Goal: Transaction & Acquisition: Download file/media

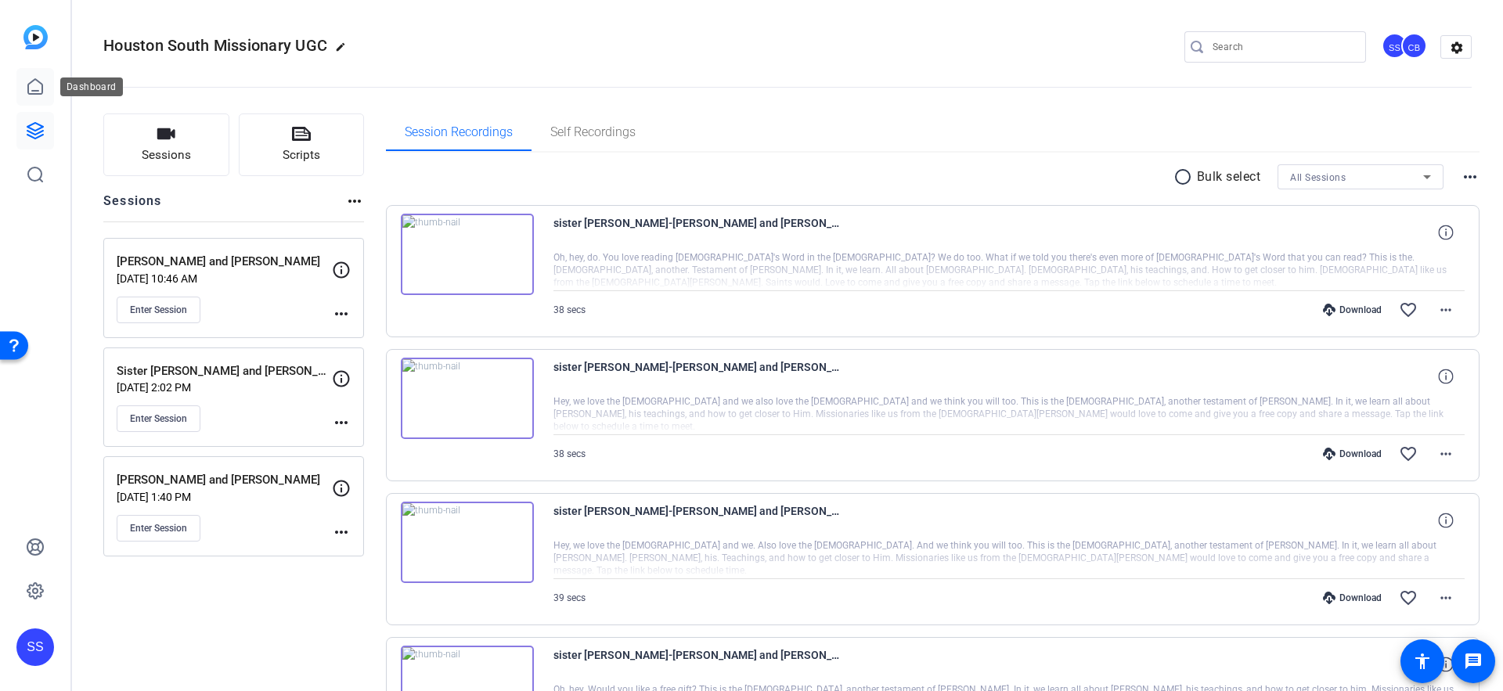
click at [46, 84] on link at bounding box center [35, 87] width 38 height 38
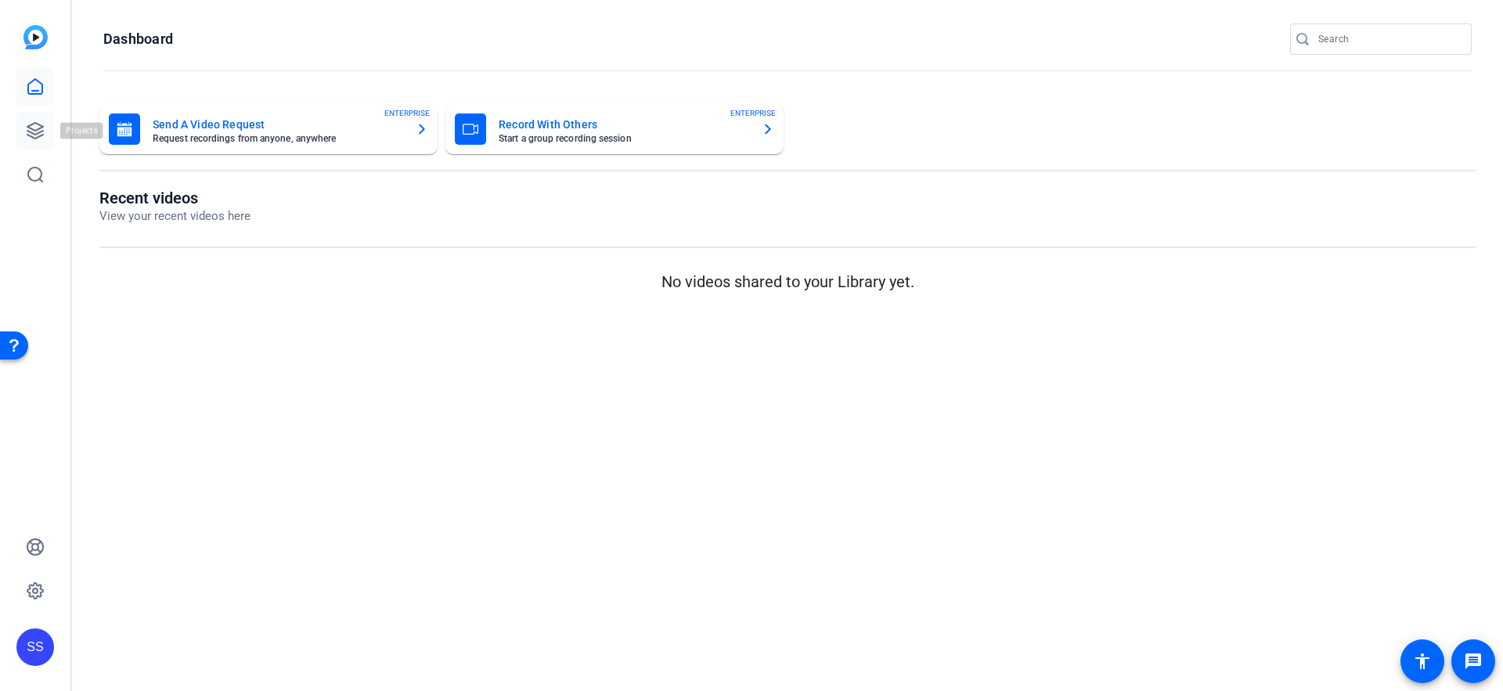
click at [44, 128] on icon at bounding box center [35, 130] width 19 height 19
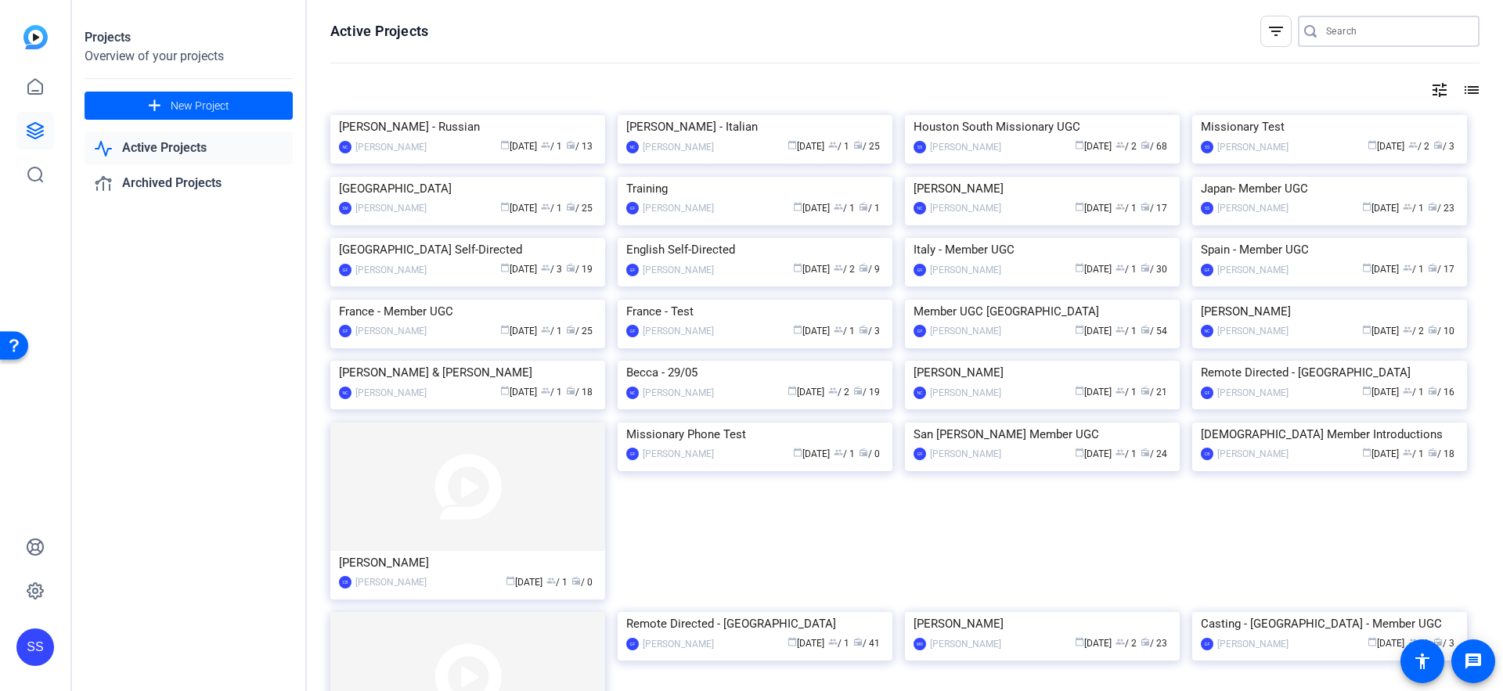
click at [1359, 29] on input "Search" at bounding box center [1396, 31] width 141 height 19
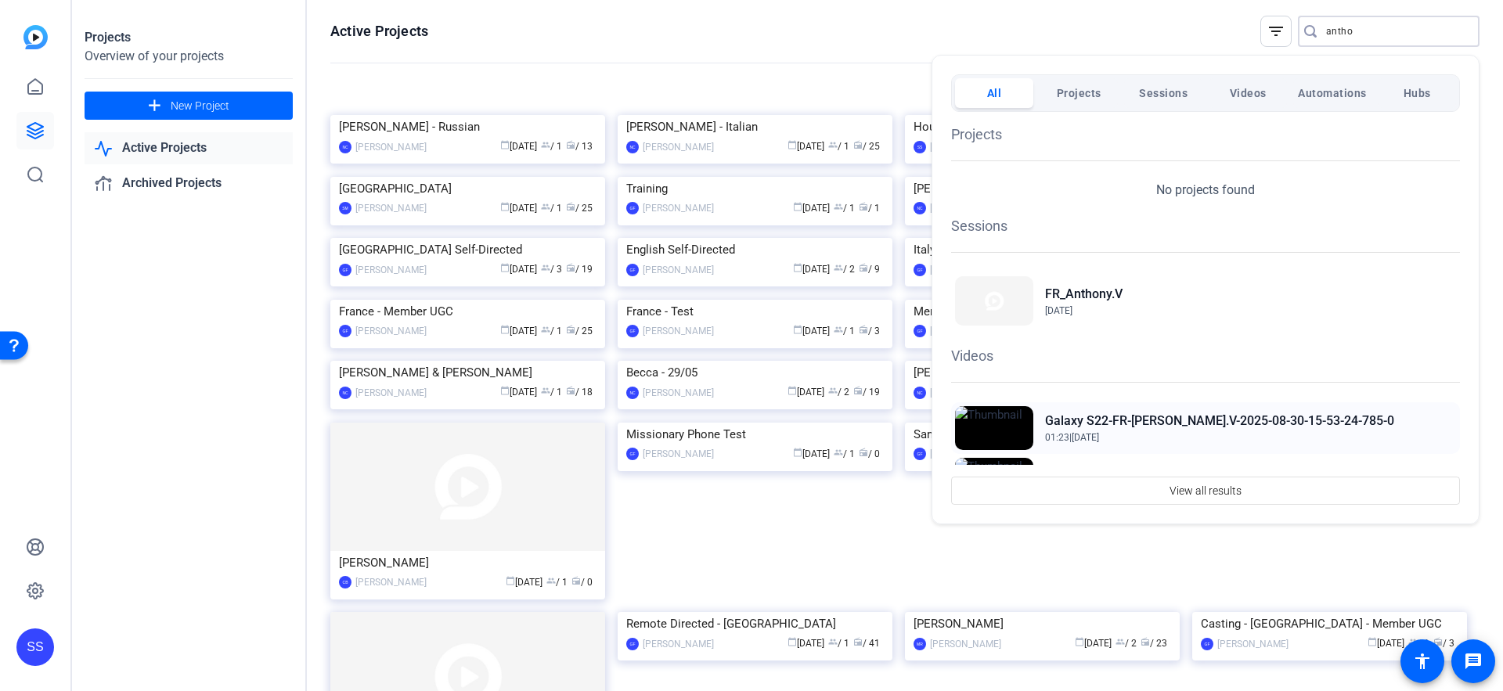
type input "antho"
click at [1115, 421] on h2 "Galaxy S22-FR-[PERSON_NAME].V-2025-08-30-15-53-24-785-0" at bounding box center [1219, 421] width 349 height 19
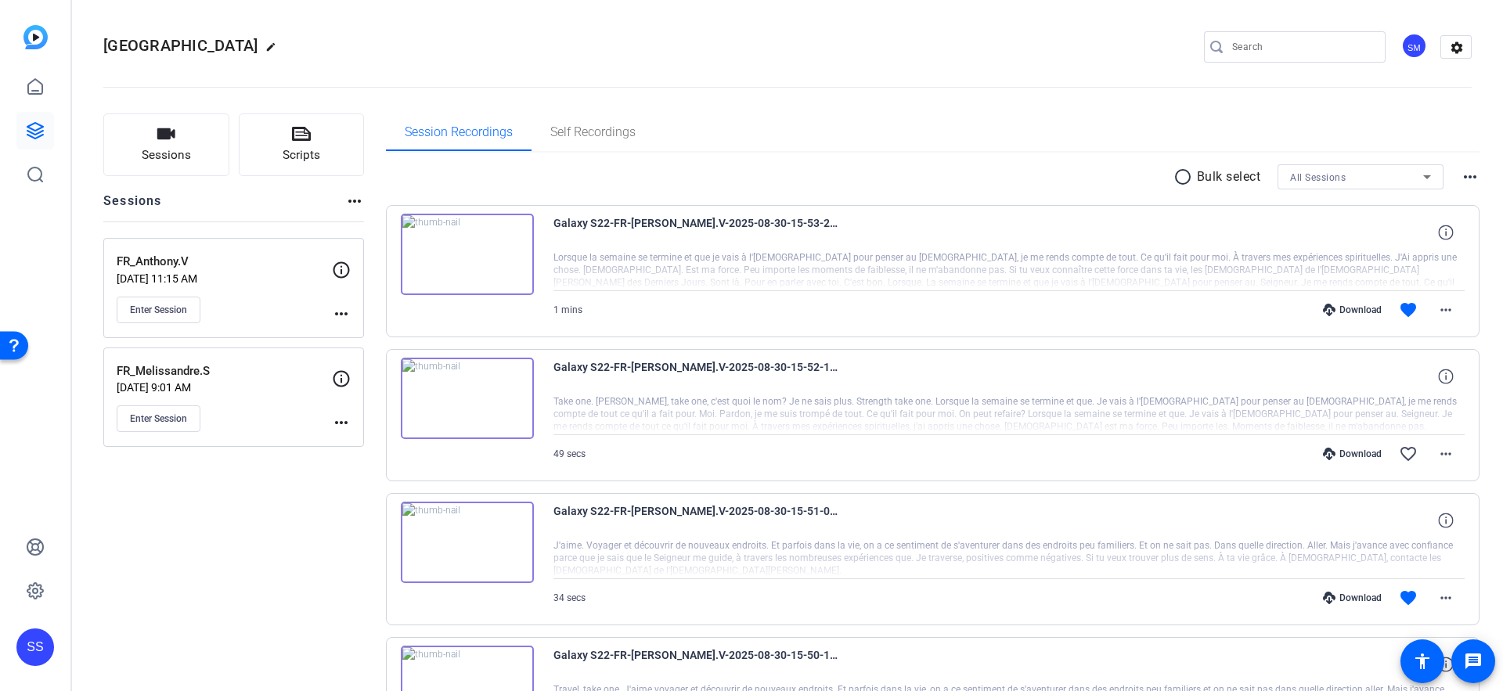
click at [245, 366] on p "FR_Melissandre.S" at bounding box center [224, 371] width 215 height 18
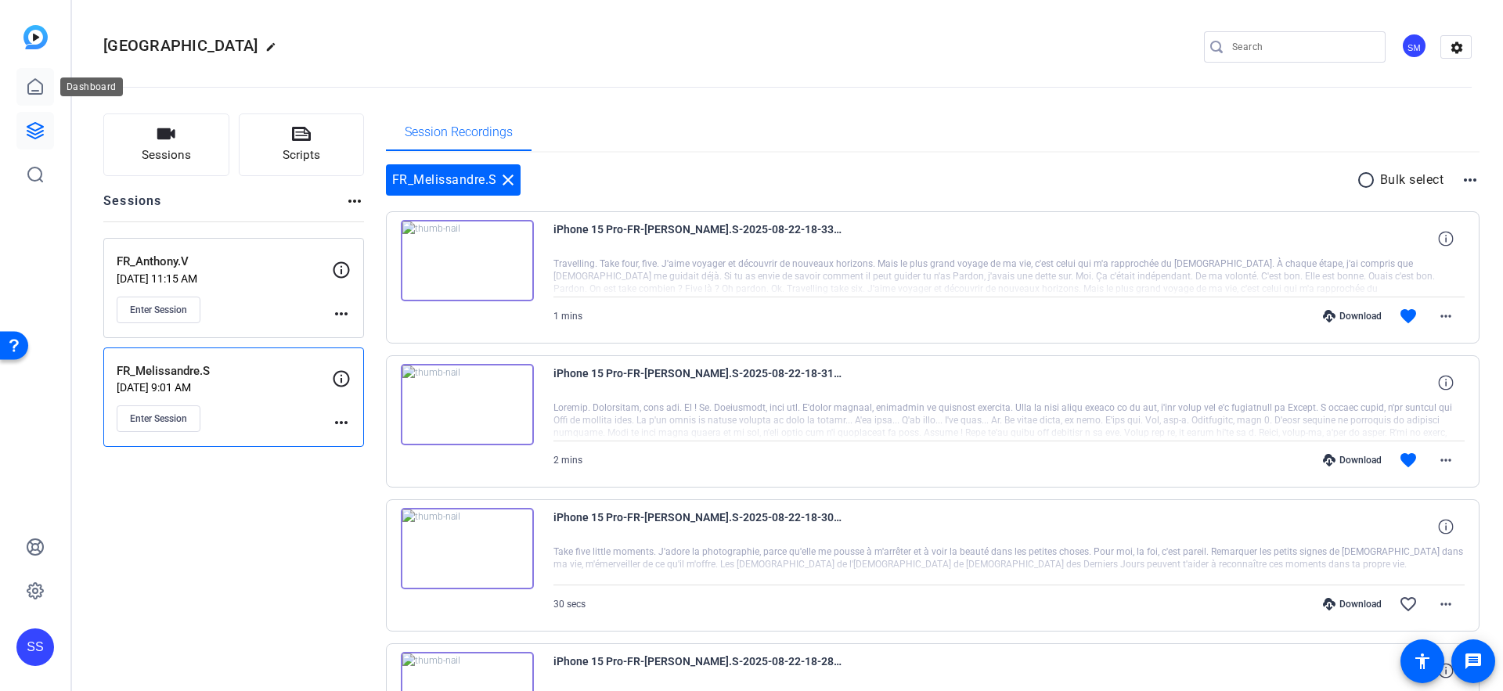
click at [40, 99] on link at bounding box center [35, 87] width 38 height 38
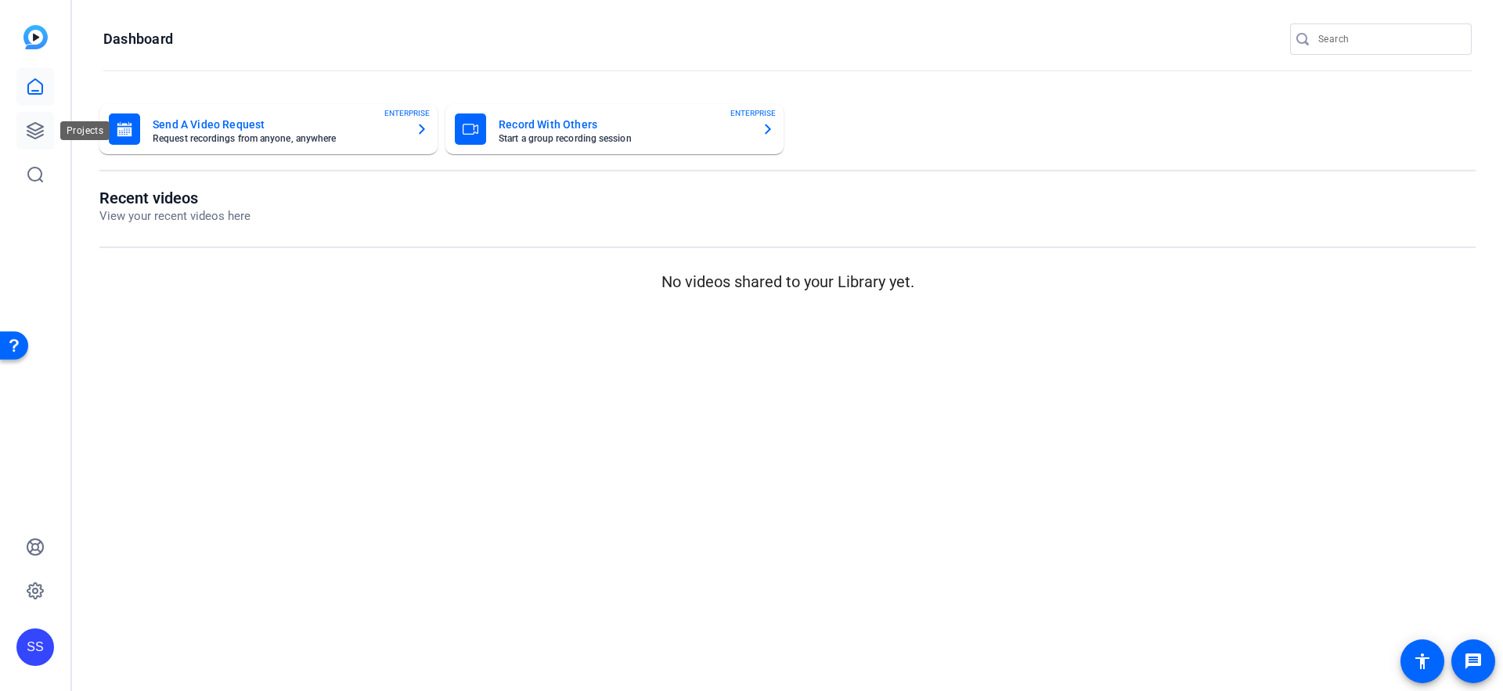
click at [42, 113] on link at bounding box center [35, 131] width 38 height 38
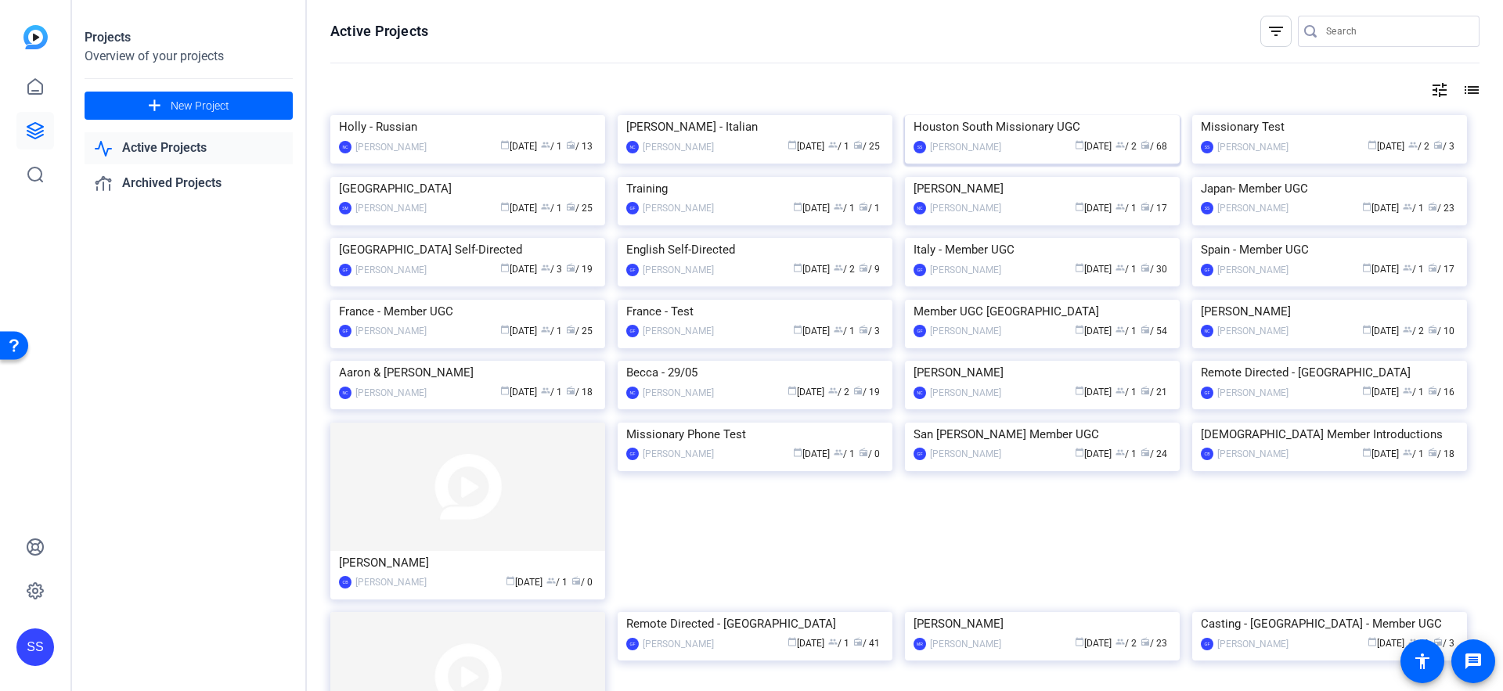
click at [1011, 139] on div "Houston South Missionary UGC" at bounding box center [1043, 126] width 258 height 23
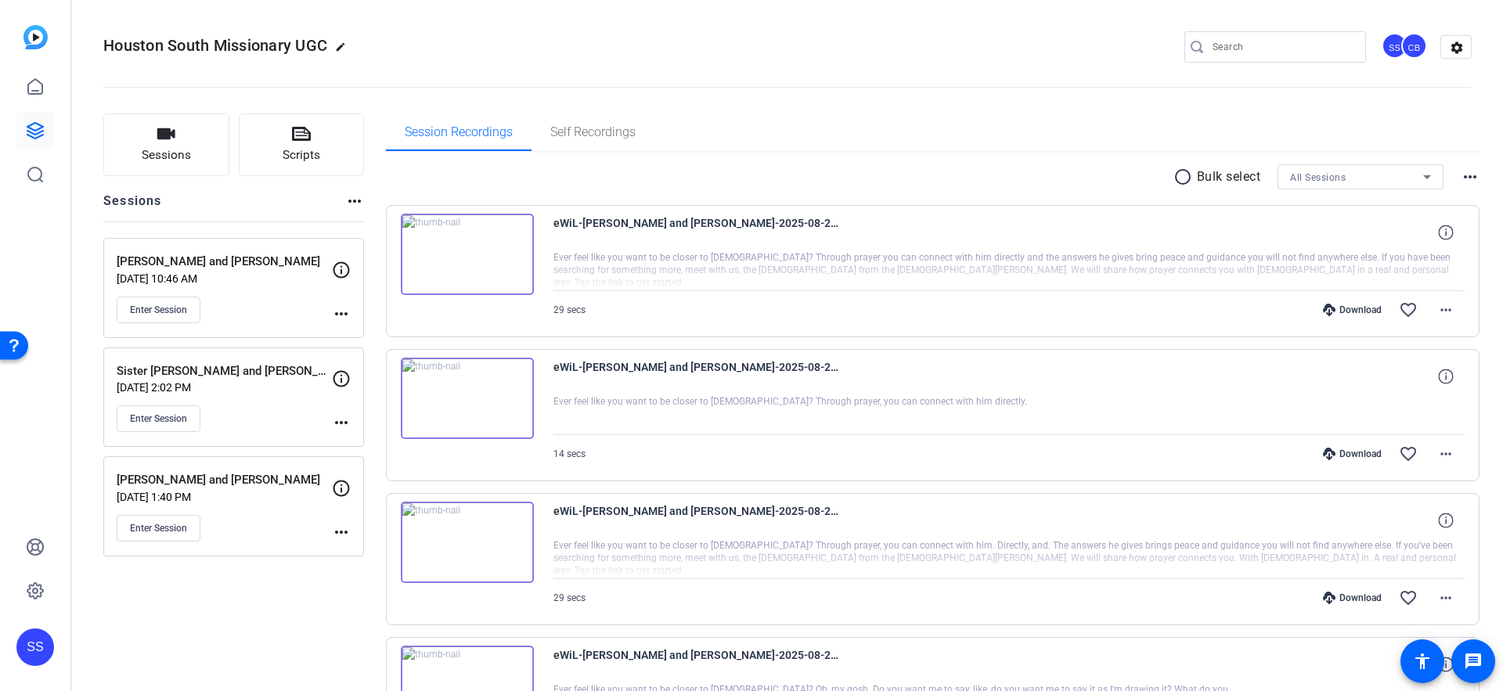
click at [276, 504] on div "Elder Maxfield and Nelson Aug 25, 2025 @ 1:40 PM Enter Session" at bounding box center [224, 506] width 215 height 70
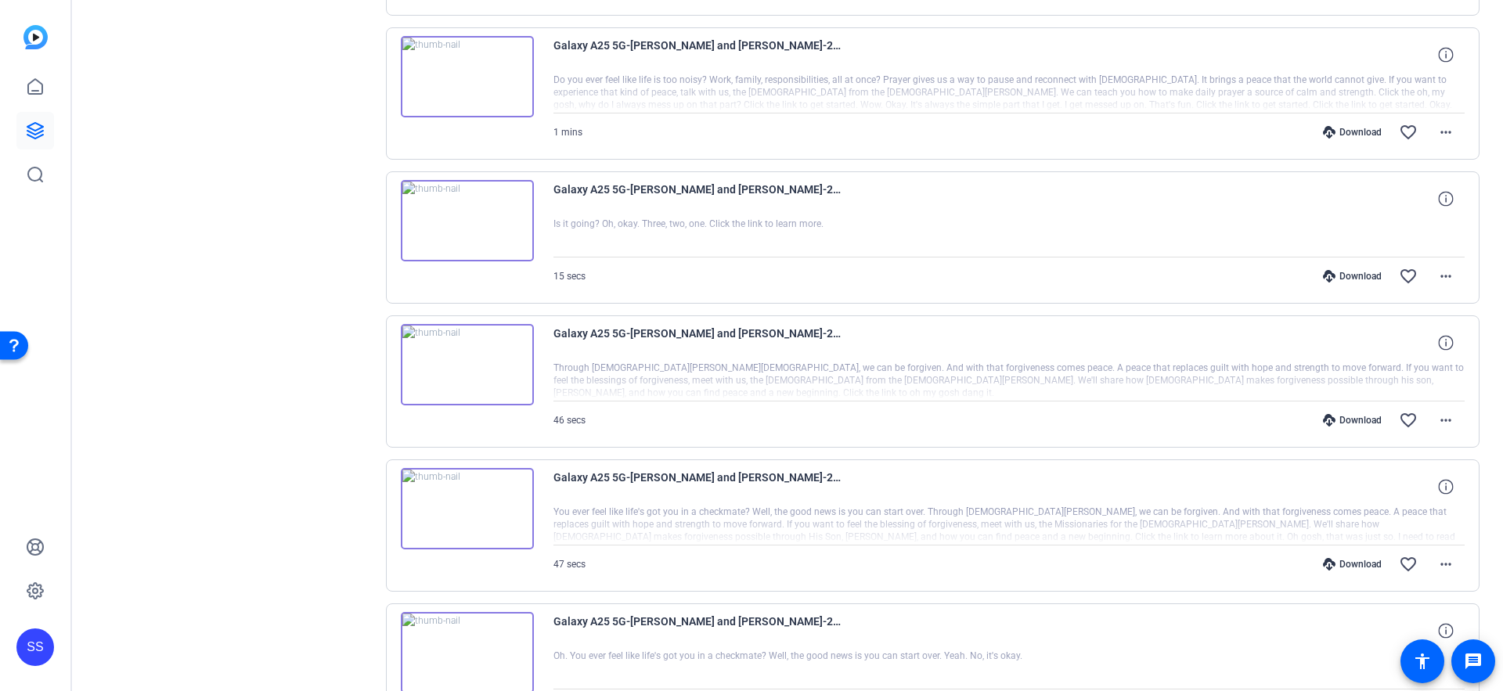
scroll to position [1047, 0]
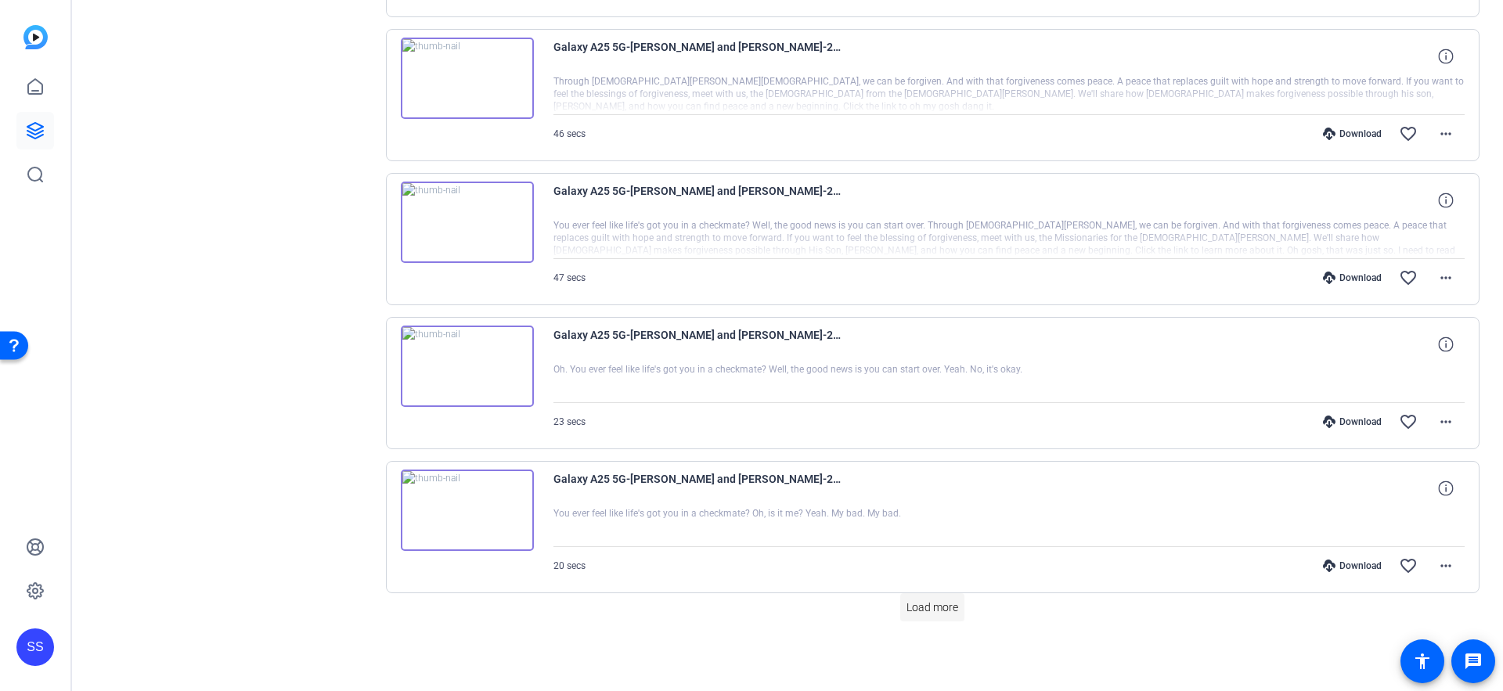
click at [929, 606] on span "Load more" at bounding box center [933, 608] width 52 height 16
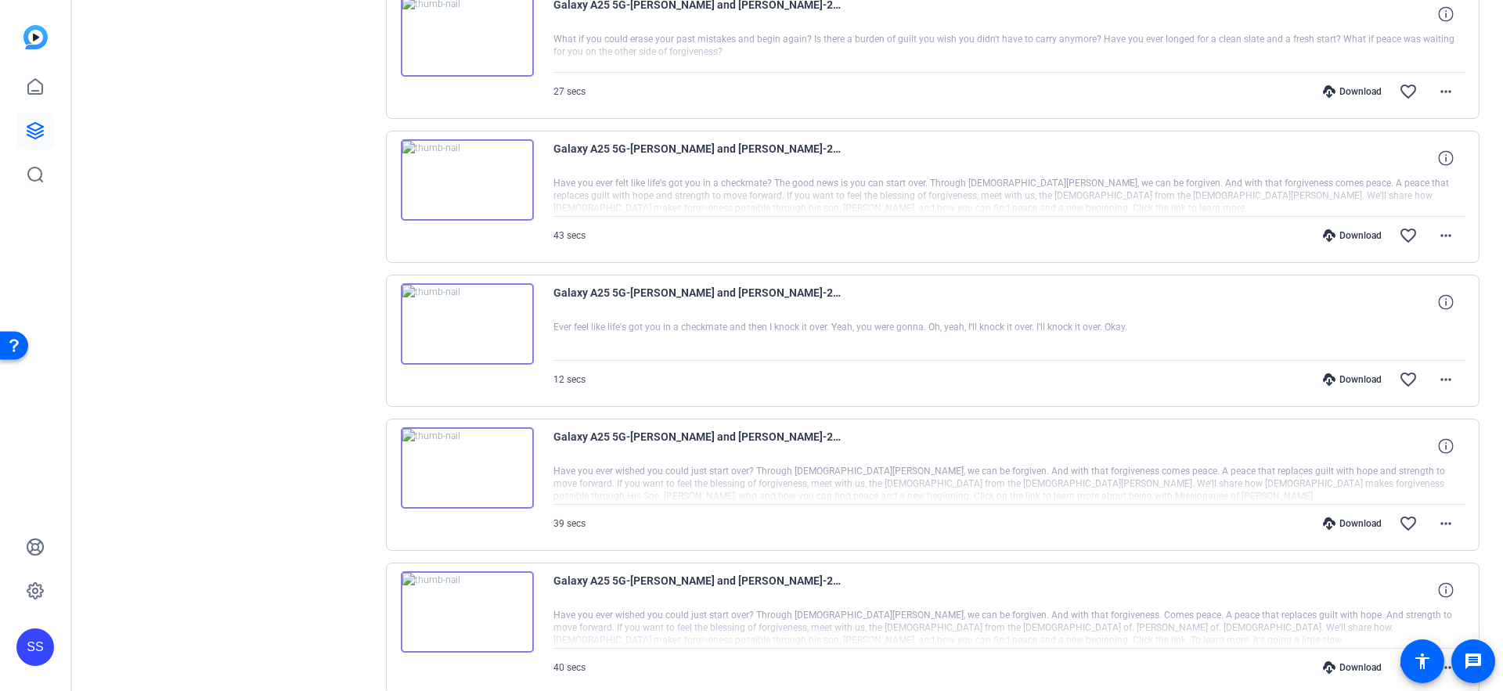
scroll to position [1739, 0]
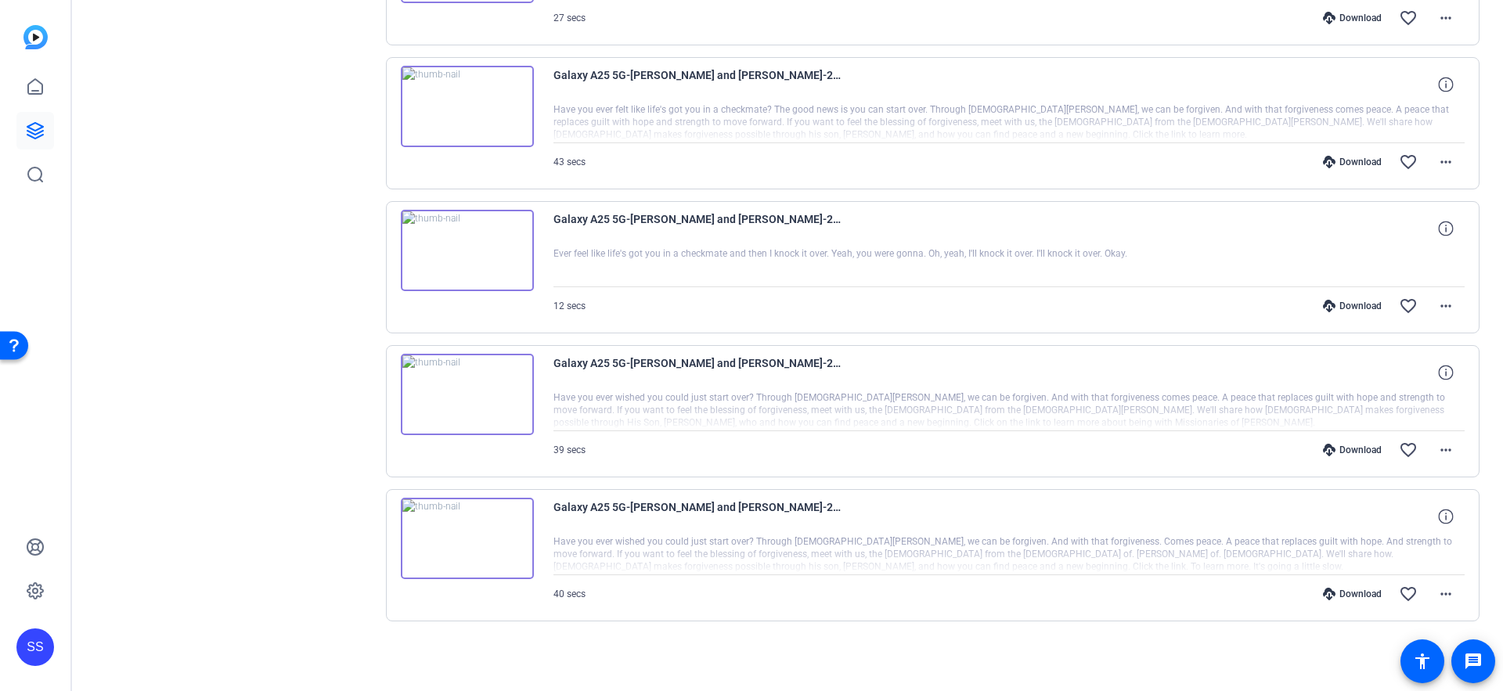
click at [1346, 593] on div "Download" at bounding box center [1352, 594] width 74 height 13
click at [1357, 450] on div "Download" at bounding box center [1352, 450] width 74 height 13
click at [1361, 310] on div "Download" at bounding box center [1352, 306] width 74 height 13
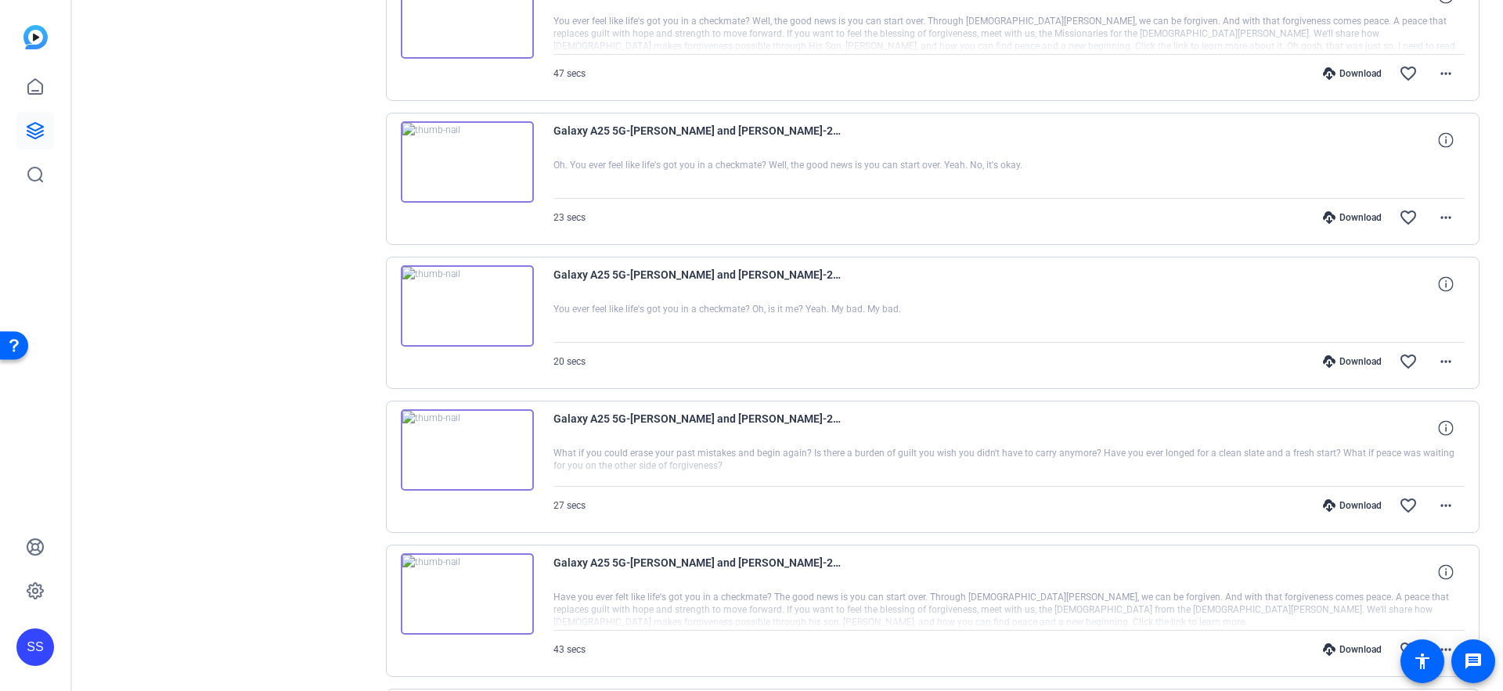
scroll to position [1249, 0]
click at [1339, 656] on div "Download" at bounding box center [1352, 651] width 74 height 13
click at [1350, 506] on div "Download" at bounding box center [1352, 507] width 74 height 13
click at [1334, 363] on icon at bounding box center [1329, 363] width 13 height 13
click at [1354, 225] on div "Download favorite_border more_horiz" at bounding box center [1146, 219] width 638 height 38
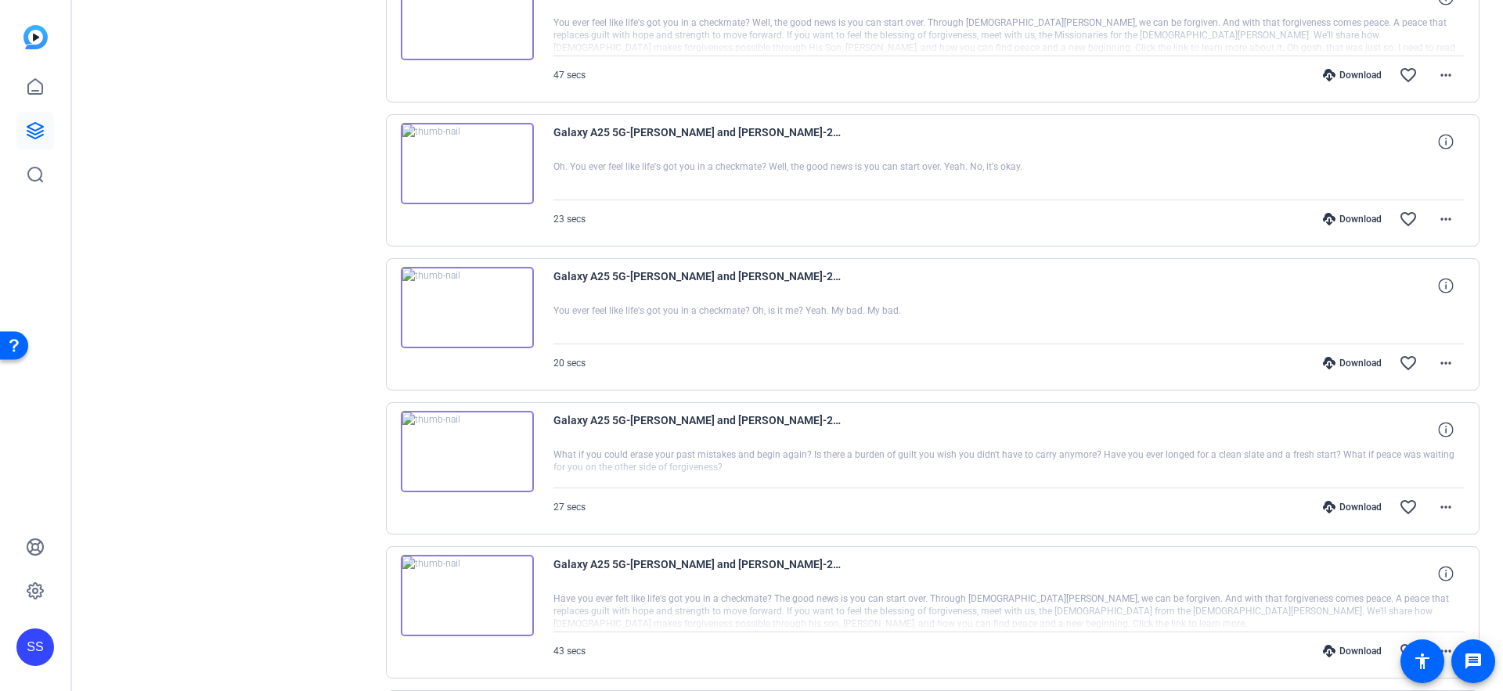
click at [1354, 221] on div "Download" at bounding box center [1352, 219] width 74 height 13
click at [1363, 74] on div "Download" at bounding box center [1352, 75] width 74 height 13
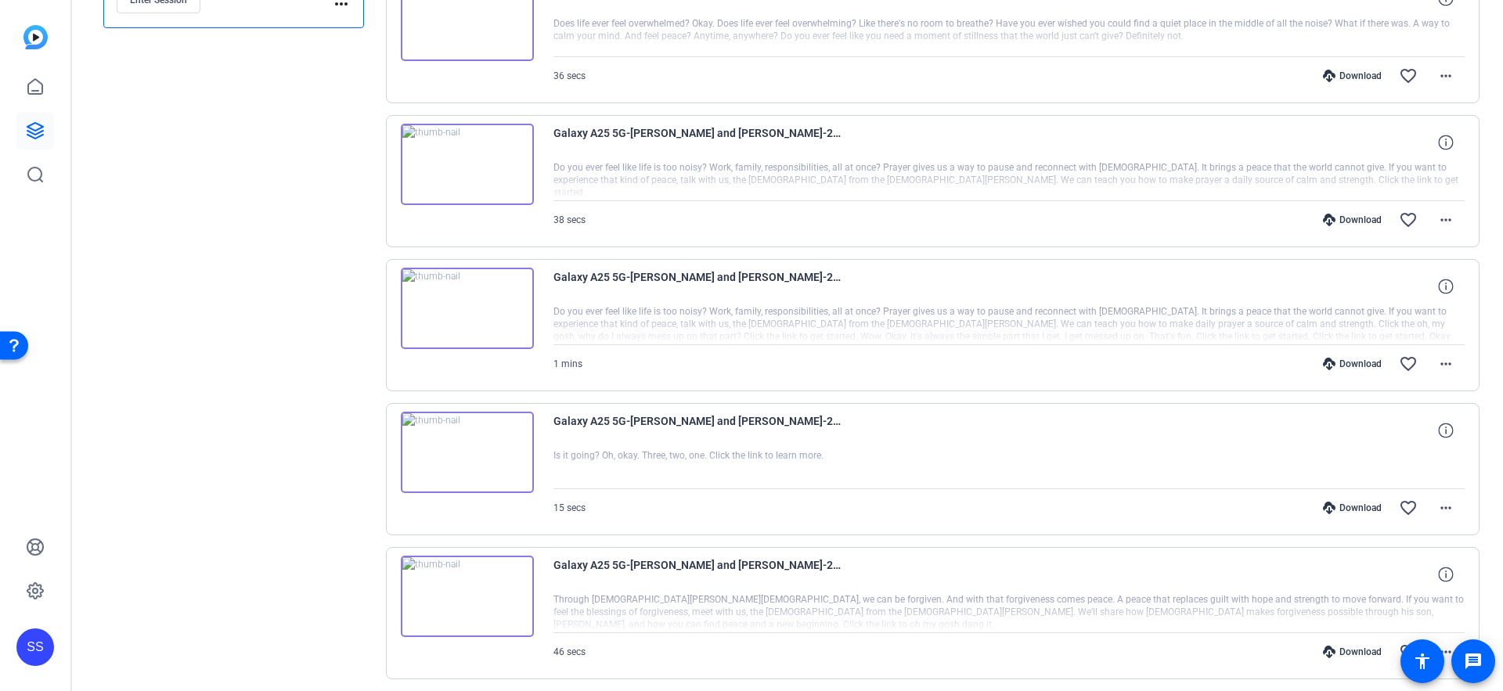
scroll to position [526, 0]
click at [1351, 650] on div "Download" at bounding box center [1352, 654] width 74 height 13
drag, startPoint x: 1364, startPoint y: 520, endPoint x: 1355, endPoint y: 513, distance: 11.7
click at [1364, 519] on div "Download favorite_border more_horiz" at bounding box center [1146, 511] width 638 height 38
click at [1355, 513] on div "Download" at bounding box center [1352, 510] width 74 height 13
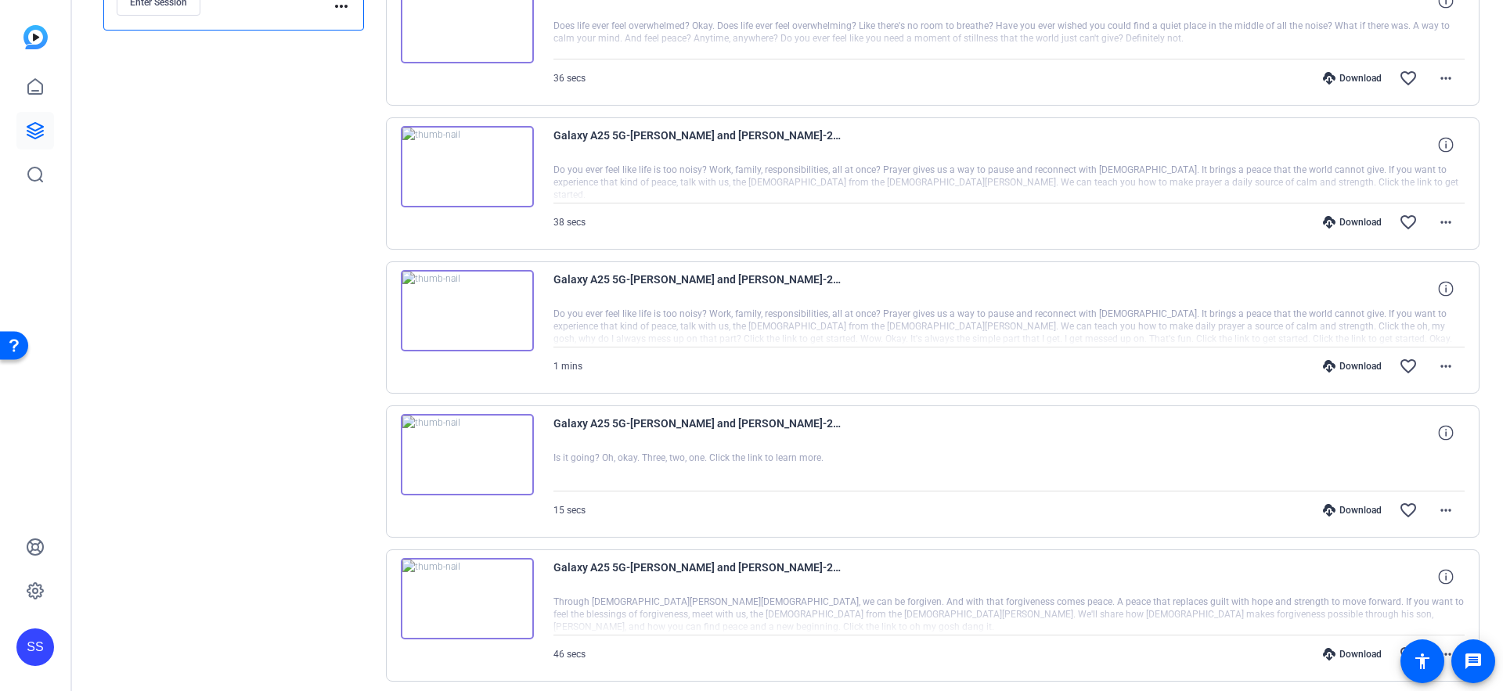
click at [1346, 367] on div "Download" at bounding box center [1352, 366] width 74 height 13
click at [1344, 218] on div "Download" at bounding box center [1352, 222] width 74 height 13
click at [1332, 78] on icon at bounding box center [1329, 78] width 13 height 13
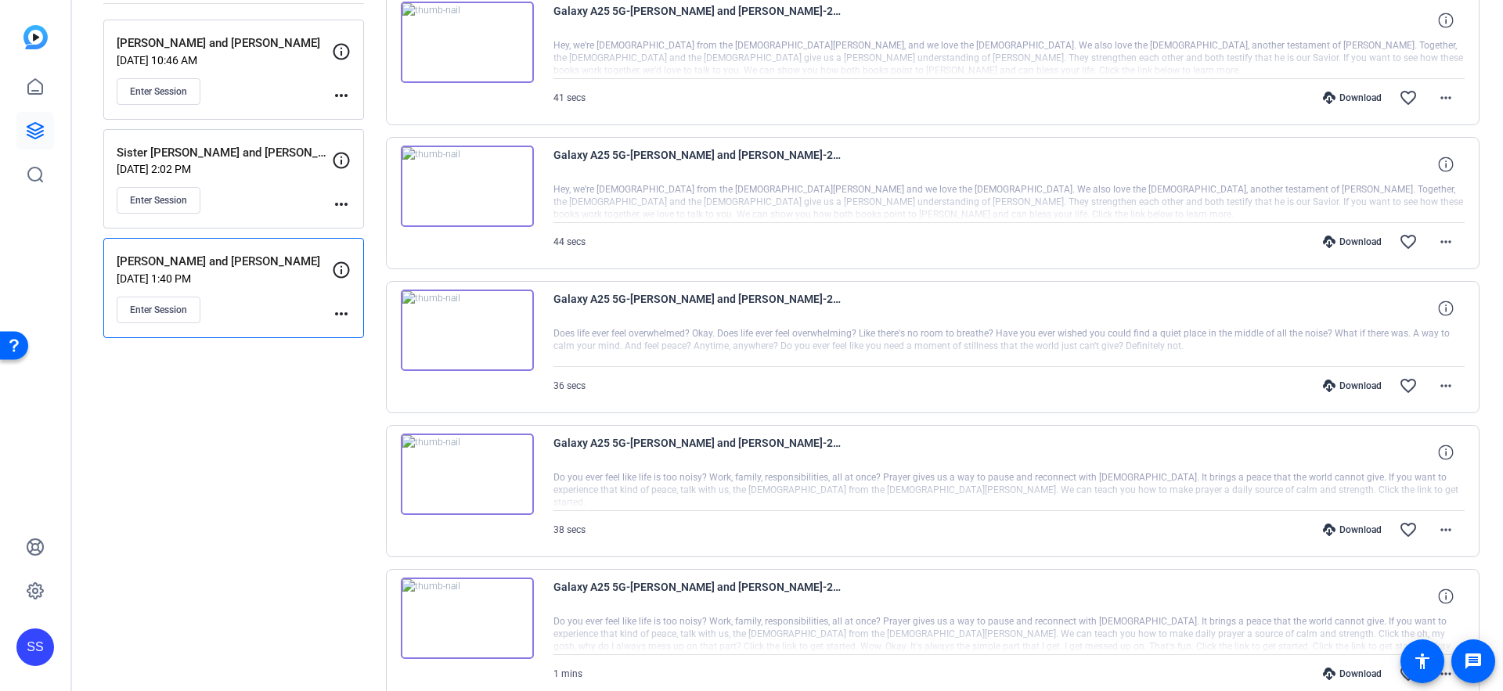
scroll to position [0, 0]
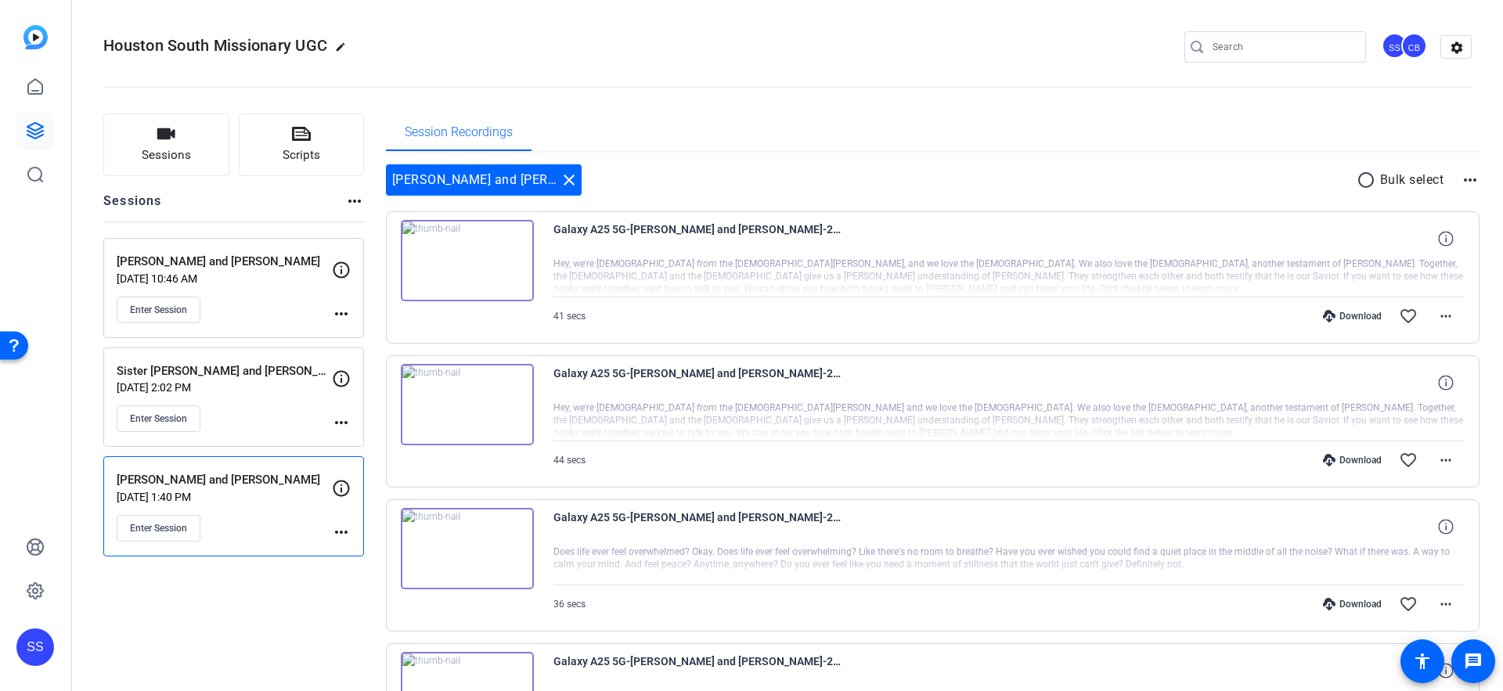
click at [1337, 470] on div "Download favorite_border more_horiz" at bounding box center [1146, 461] width 638 height 38
click at [1335, 460] on icon at bounding box center [1329, 460] width 13 height 13
click at [1341, 318] on div "Download" at bounding box center [1352, 316] width 74 height 13
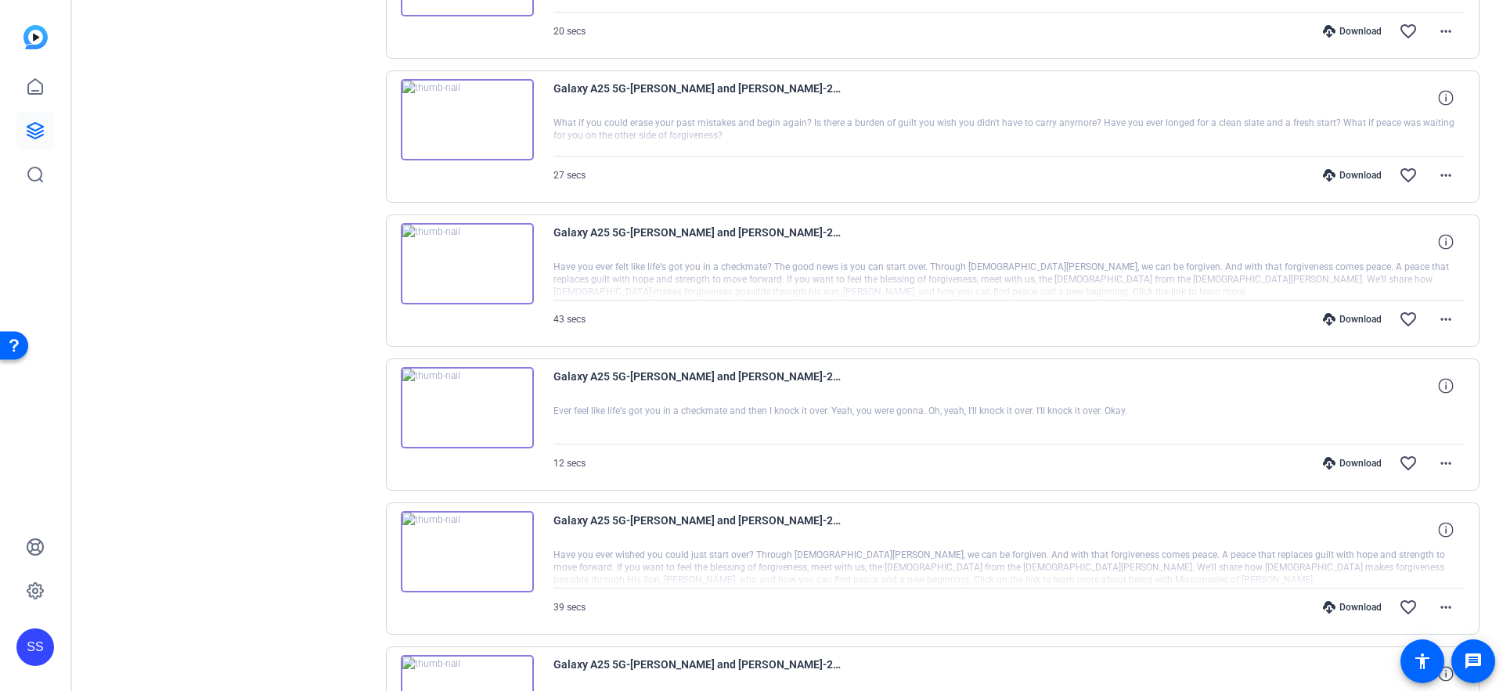
scroll to position [1739, 0]
